Goal: Task Accomplishment & Management: Manage account settings

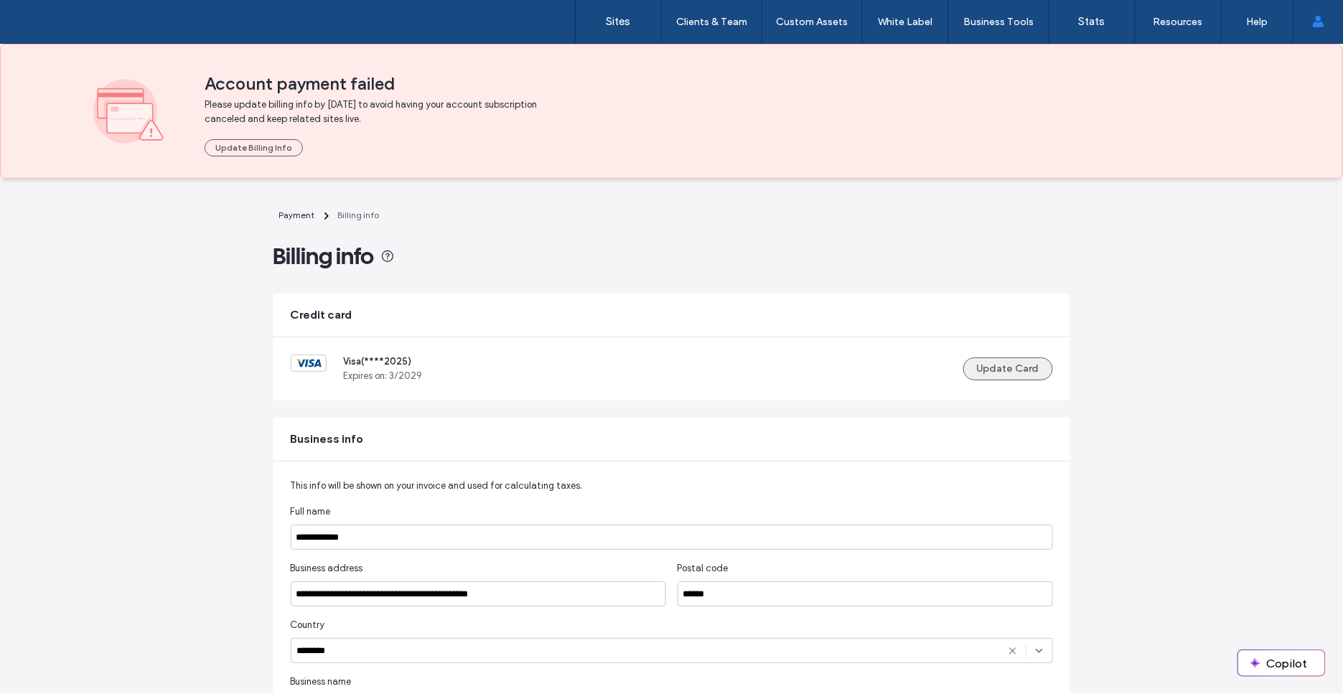
click at [990, 362] on button "Update Card" at bounding box center [1009, 369] width 90 height 23
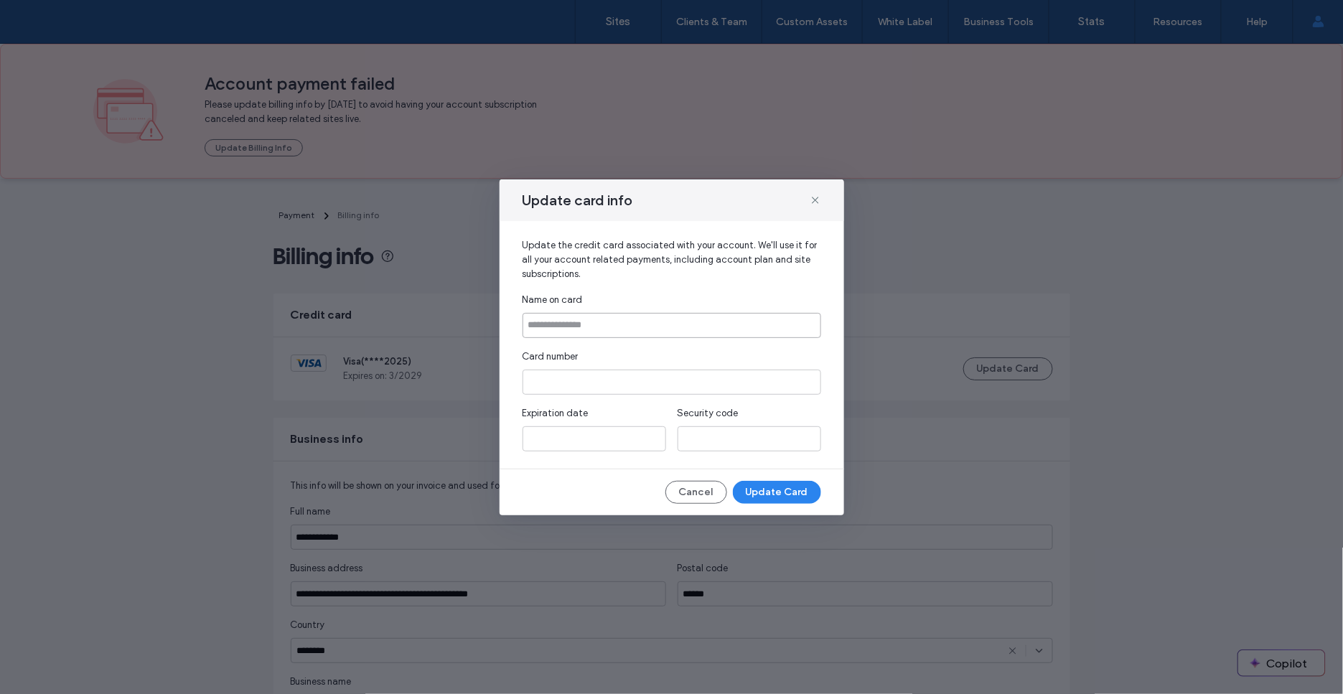
click at [606, 329] on input at bounding box center [672, 325] width 299 height 25
click at [337, 555] on div "Update card info Update the credit card associated with your account. We'll use…" at bounding box center [671, 347] width 1343 height 694
